Goal: Information Seeking & Learning: Find specific fact

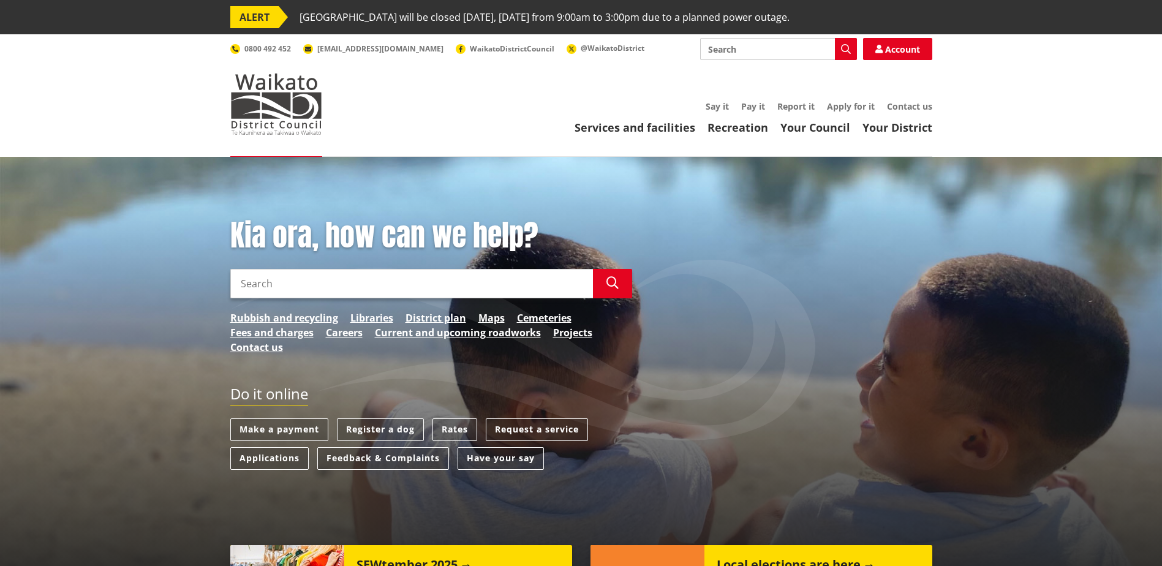
scroll to position [122, 0]
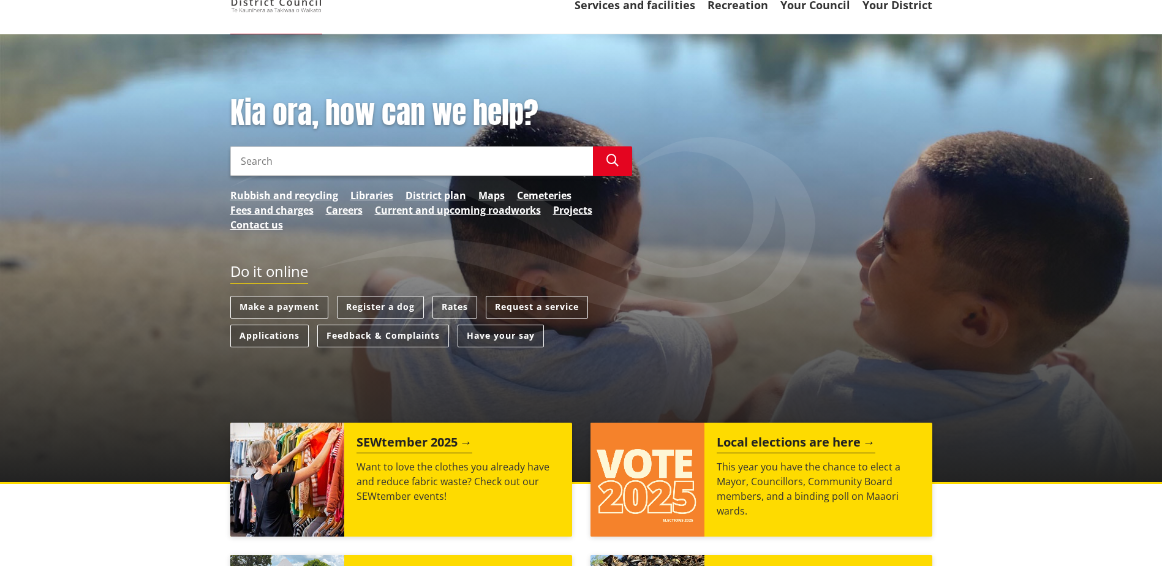
click at [462, 304] on link "Rates" at bounding box center [454, 307] width 45 height 23
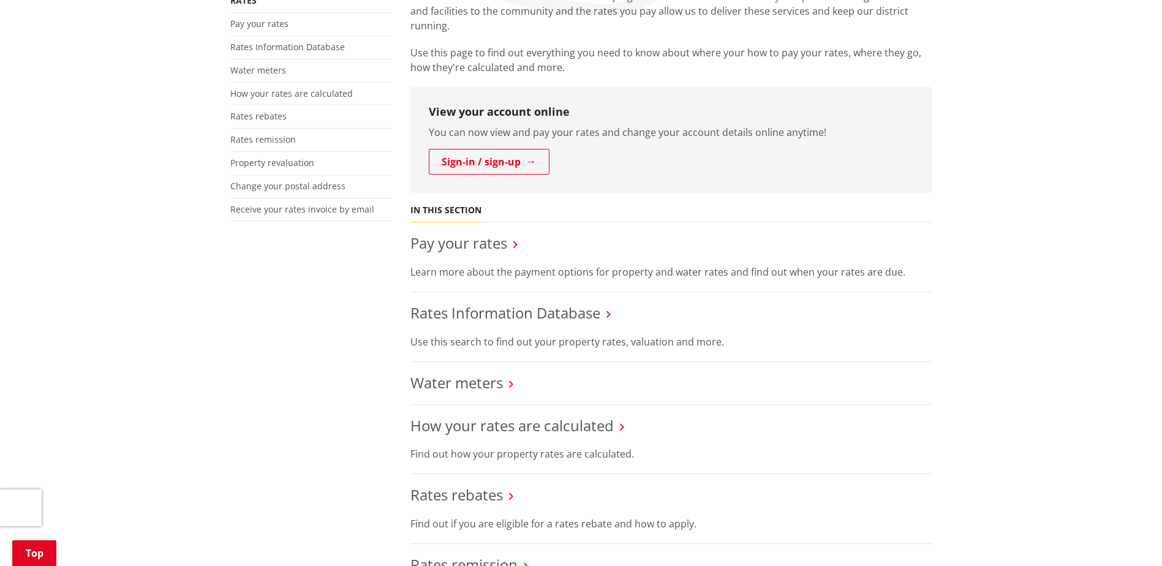
scroll to position [367, 0]
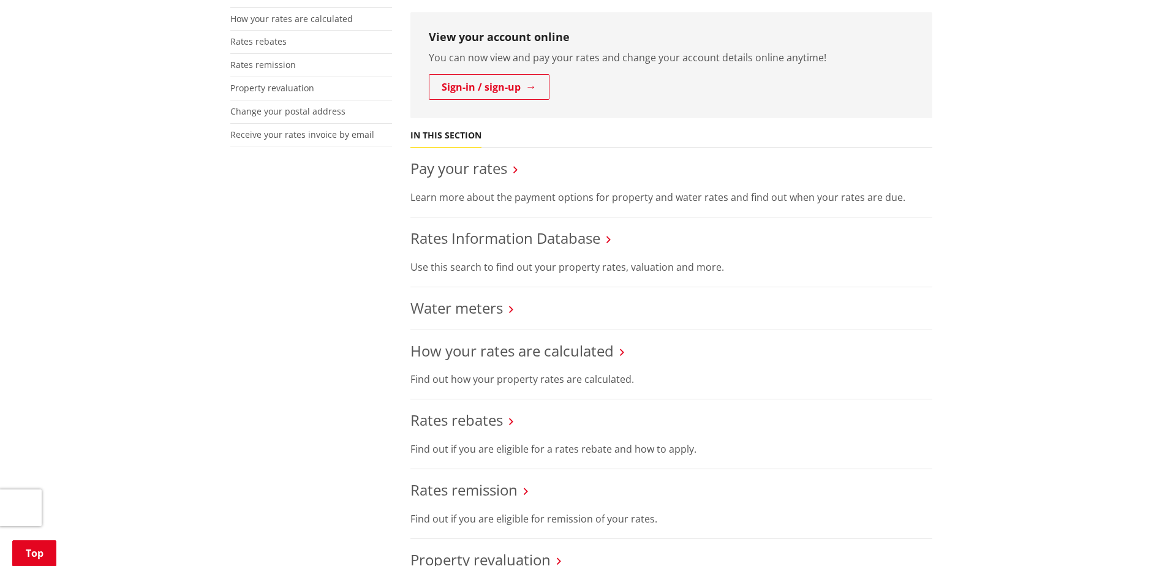
click at [524, 236] on link "Rates Information Database" at bounding box center [505, 238] width 190 height 20
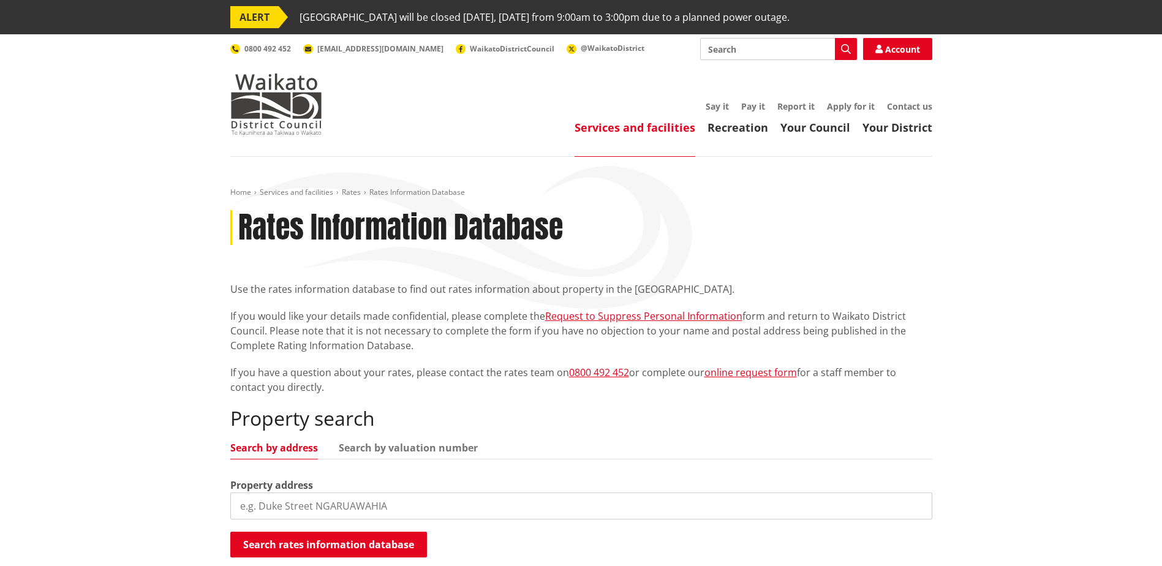
scroll to position [184, 0]
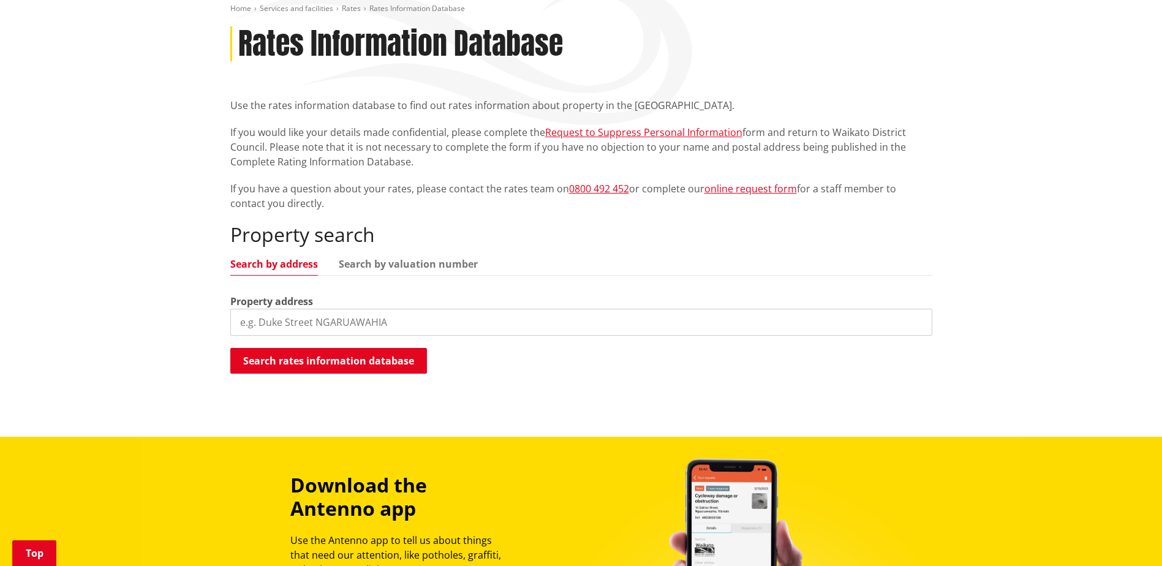
click at [349, 318] on input "search" at bounding box center [581, 322] width 702 height 27
click at [159, 361] on div "Home Services and facilities Rates Rates Information Database Rates Information…" at bounding box center [581, 205] width 1162 height 464
click at [314, 318] on input "search" at bounding box center [581, 322] width 702 height 27
click at [299, 321] on input "state highway31" at bounding box center [581, 322] width 702 height 27
click at [303, 322] on input "state highway31" at bounding box center [581, 322] width 702 height 27
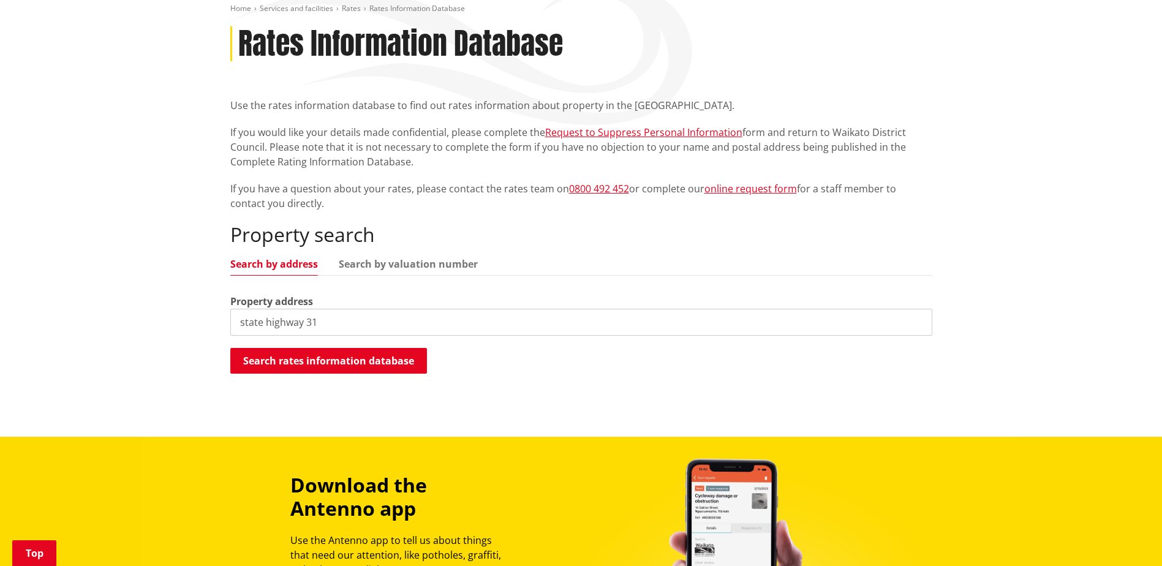
click at [357, 326] on input "state highway 31" at bounding box center [581, 322] width 702 height 27
type input "state highway 31"
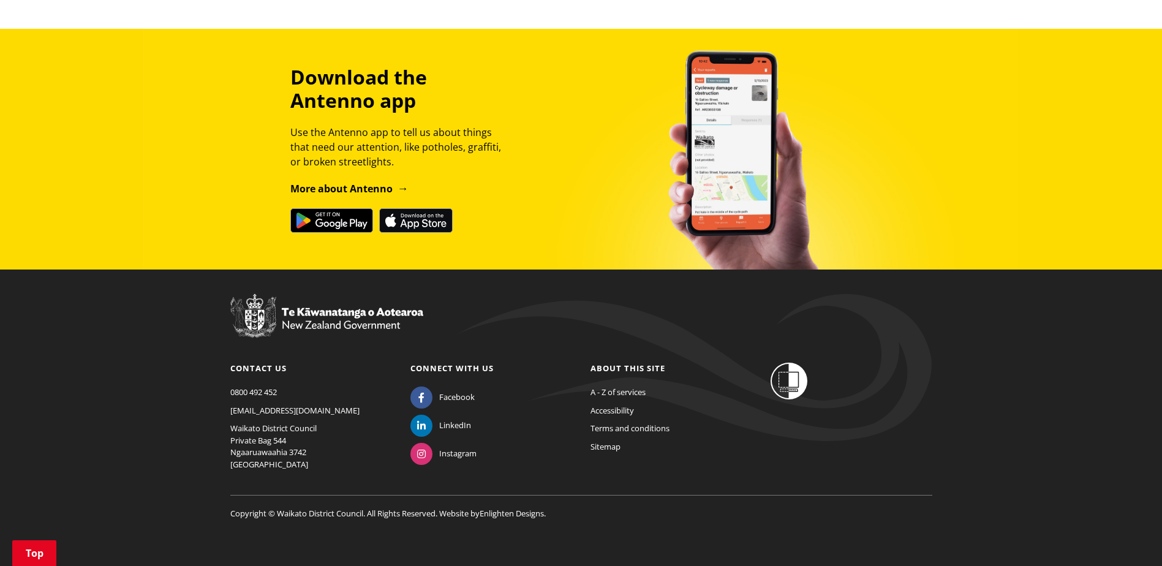
scroll to position [623, 0]
